Goal: Navigation & Orientation: Find specific page/section

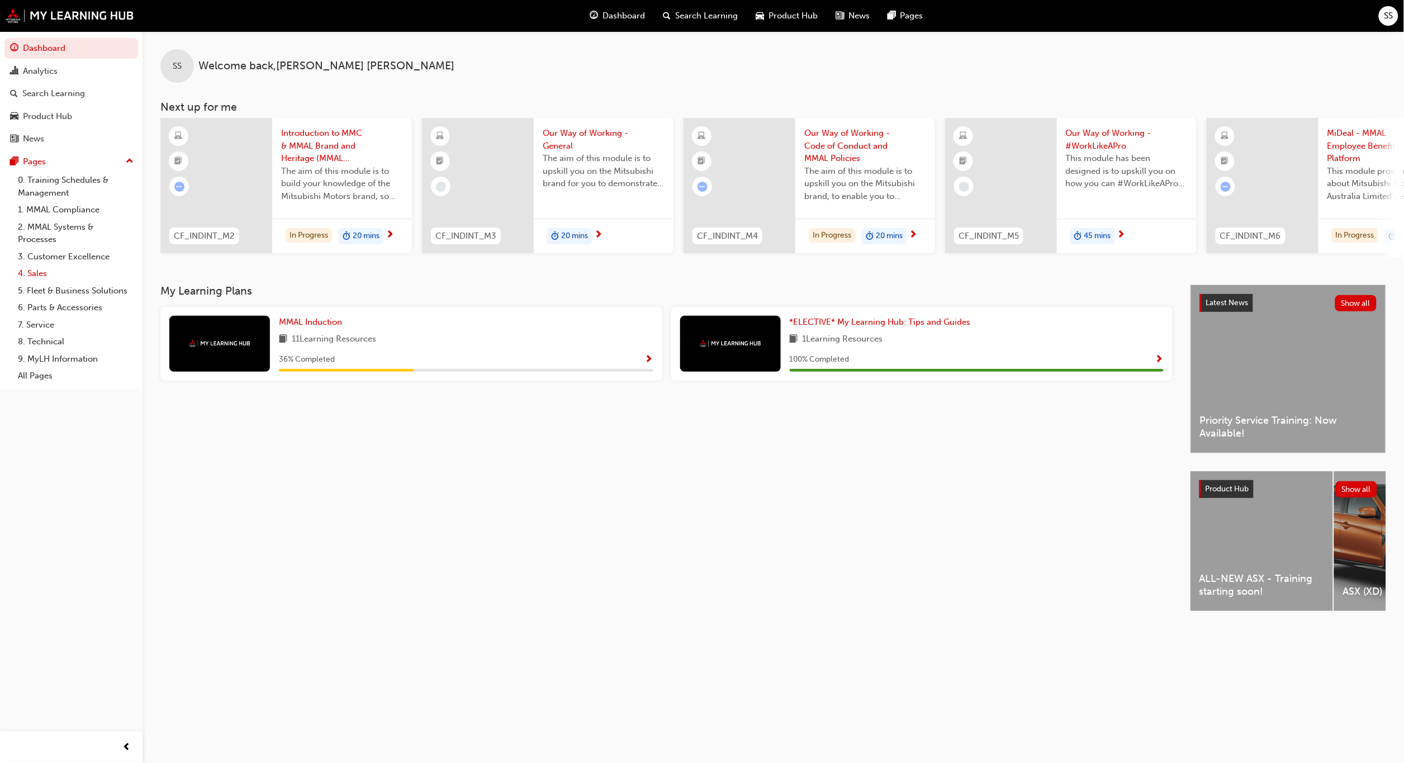
click at [34, 265] on link "4. Sales" at bounding box center [75, 273] width 125 height 17
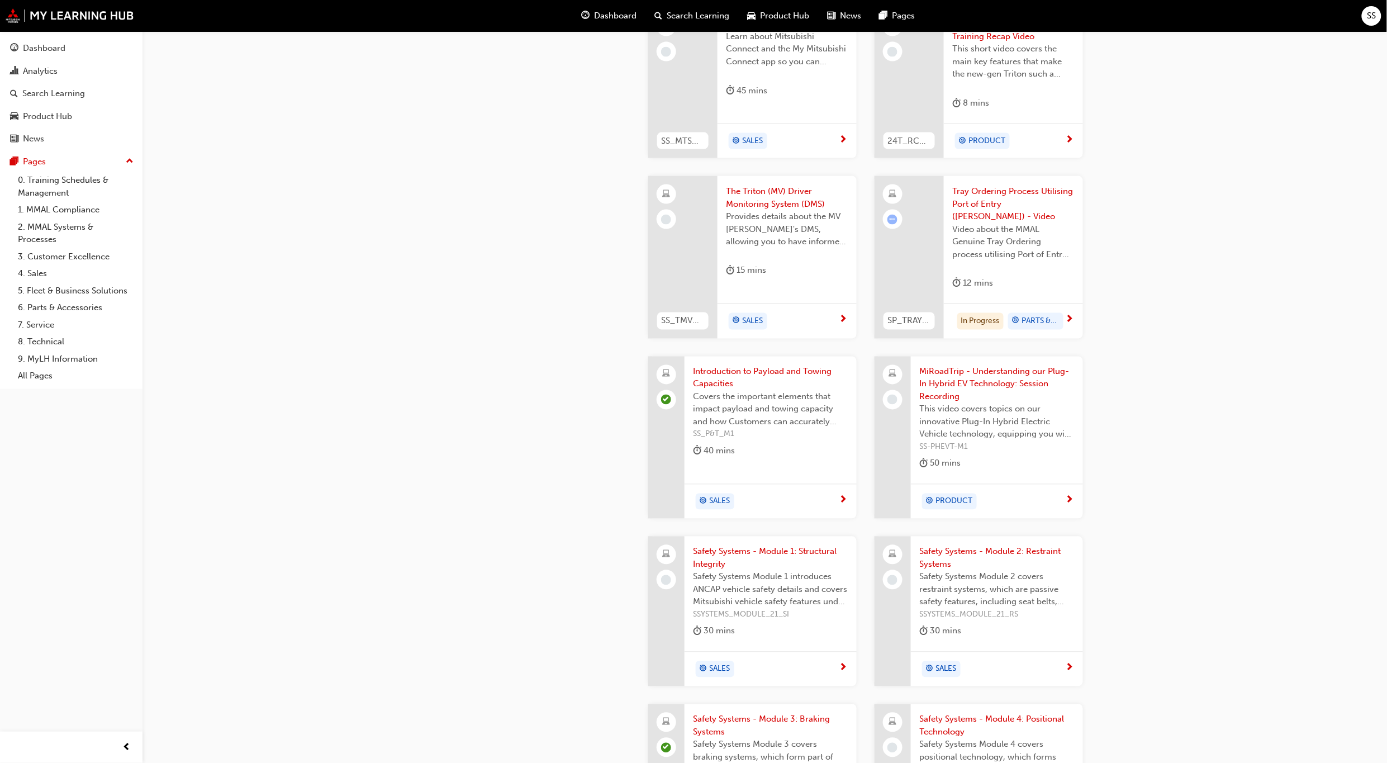
scroll to position [193, 0]
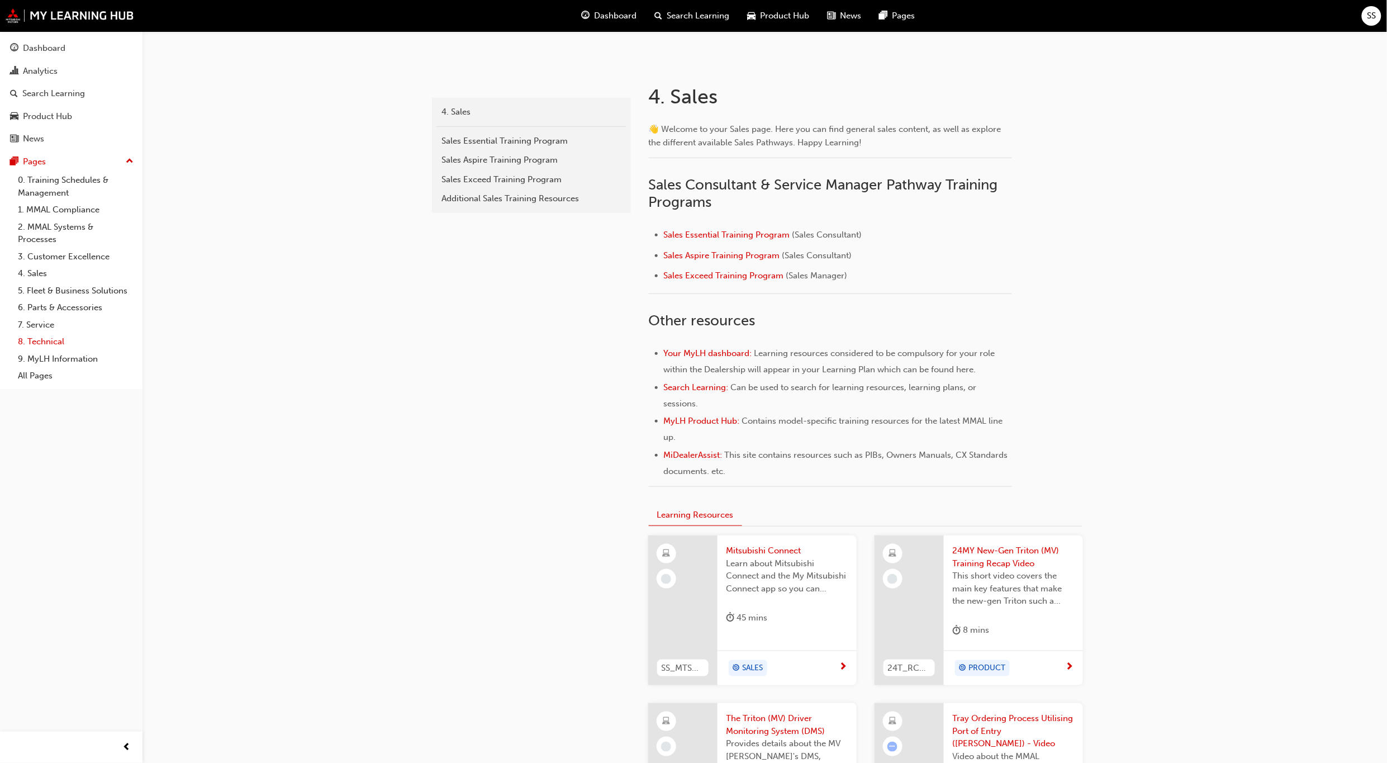
click at [41, 333] on link "8. Technical" at bounding box center [75, 341] width 125 height 17
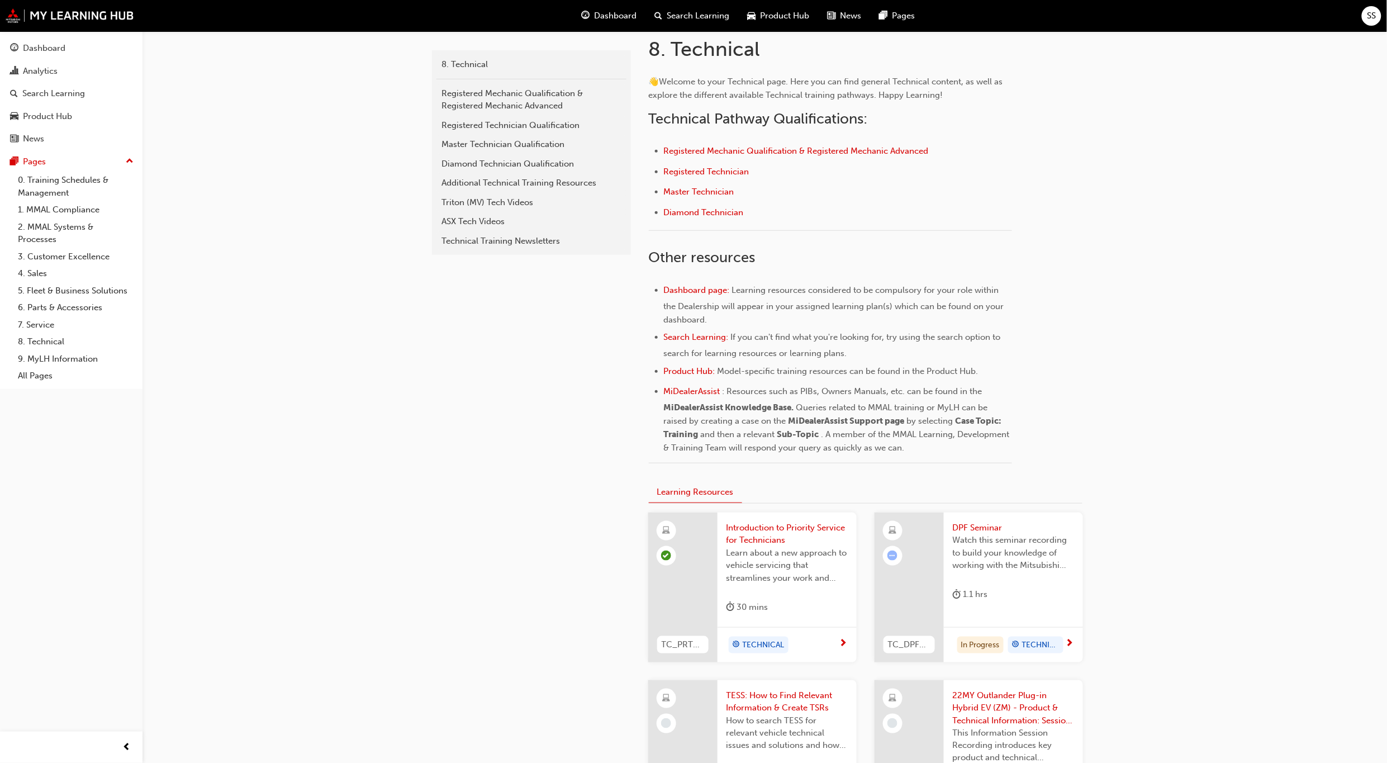
scroll to position [112, 0]
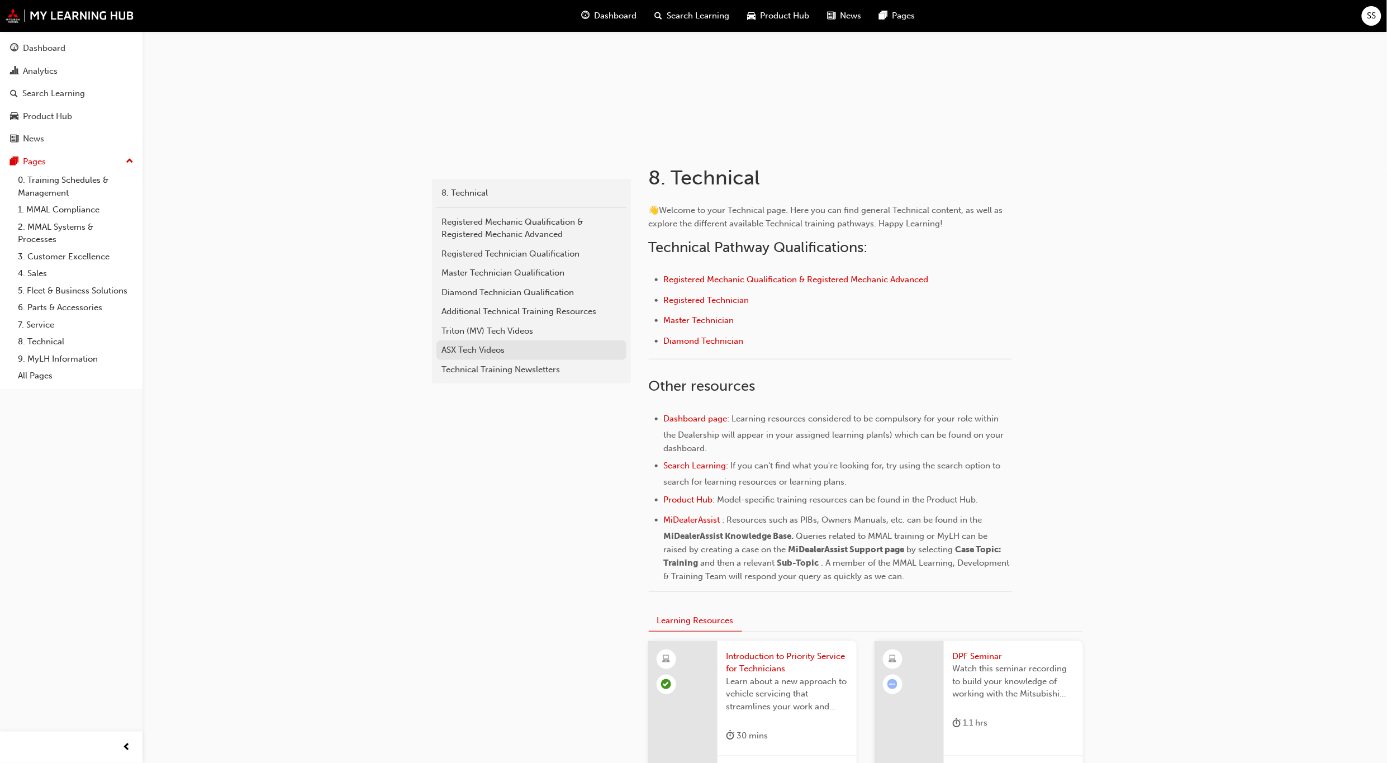
click at [469, 347] on div "ASX Tech Videos" at bounding box center [531, 350] width 179 height 13
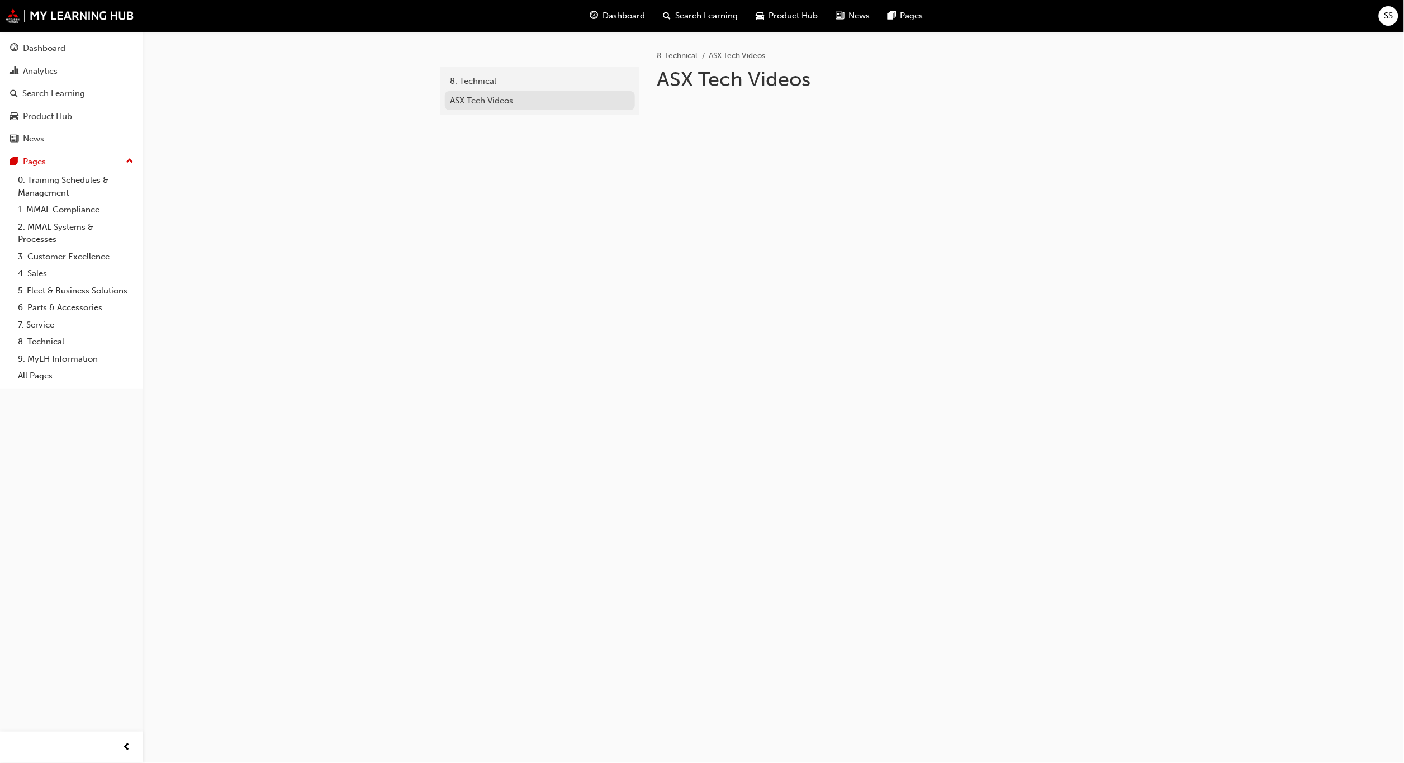
click at [492, 99] on div "ASX Tech Videos" at bounding box center [539, 100] width 179 height 13
click at [478, 100] on div "ASX Tech Videos" at bounding box center [539, 100] width 179 height 13
click at [35, 265] on link "4. Sales" at bounding box center [75, 273] width 125 height 17
